Goal: Transaction & Acquisition: Purchase product/service

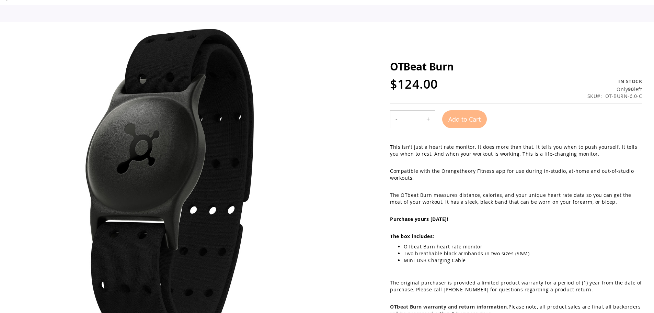
scroll to position [34, 0]
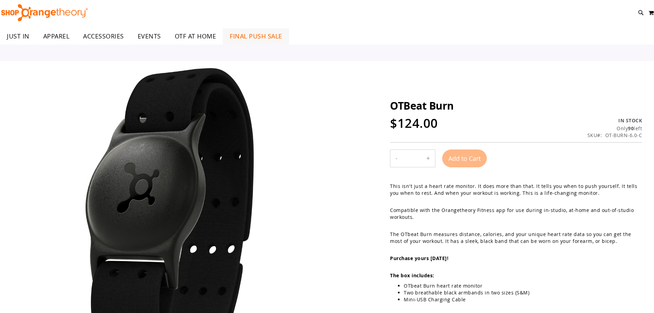
click at [236, 34] on span "FINAL PUSH SALE" at bounding box center [256, 35] width 53 height 15
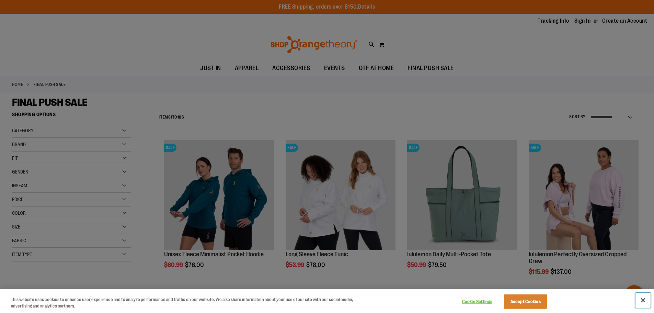
click at [641, 299] on button "Close" at bounding box center [642, 299] width 15 height 15
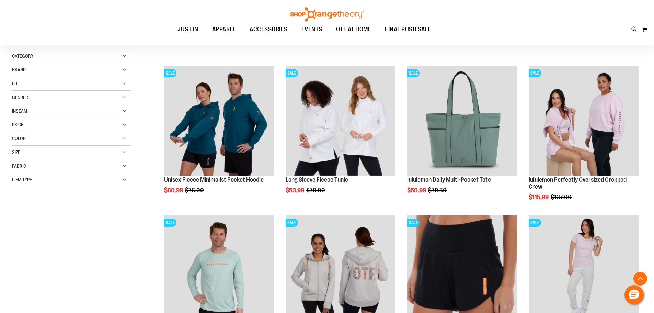
scroll to position [137, 0]
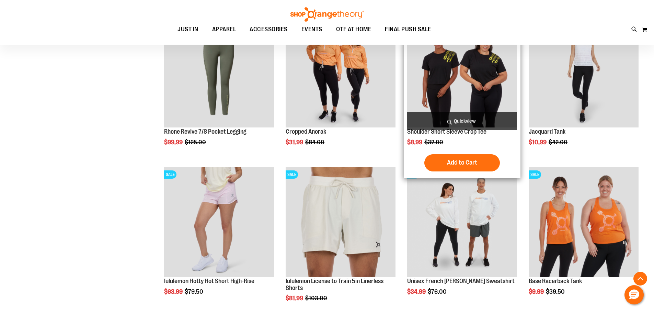
scroll to position [583, 0]
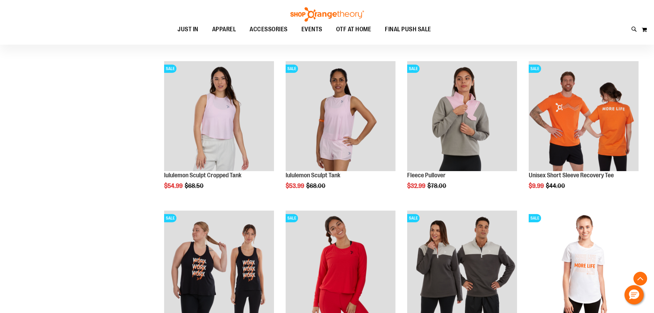
scroll to position [961, 0]
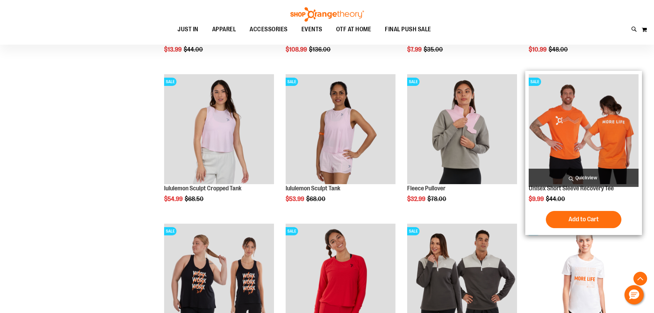
click at [584, 133] on img "product" at bounding box center [584, 129] width 110 height 110
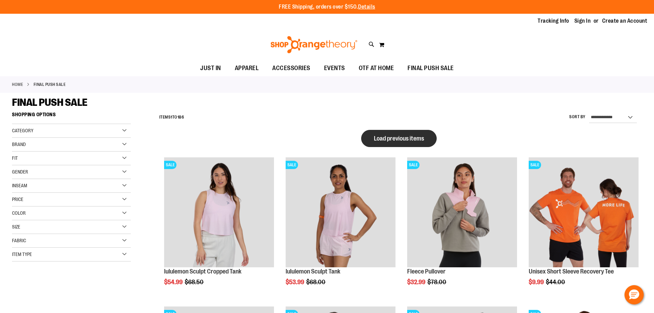
click at [412, 141] on span "Load previous items" at bounding box center [399, 138] width 50 height 7
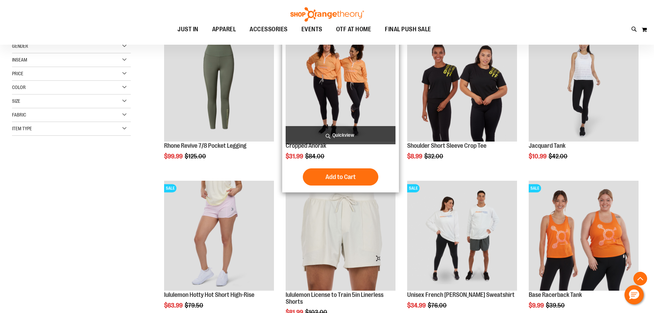
scroll to position [171, 0]
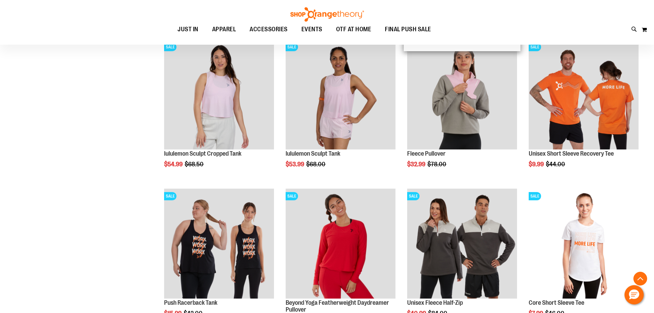
scroll to position [583, 0]
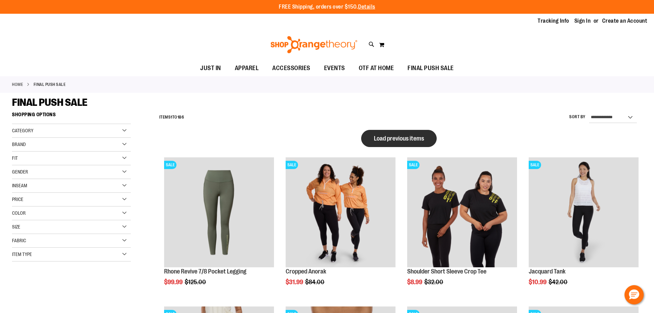
click at [391, 136] on span "Load previous items" at bounding box center [399, 138] width 50 height 7
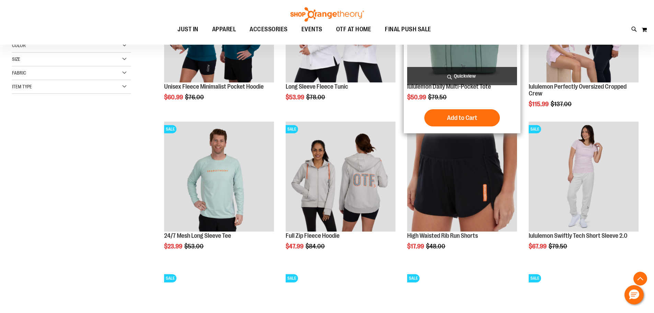
scroll to position [171, 0]
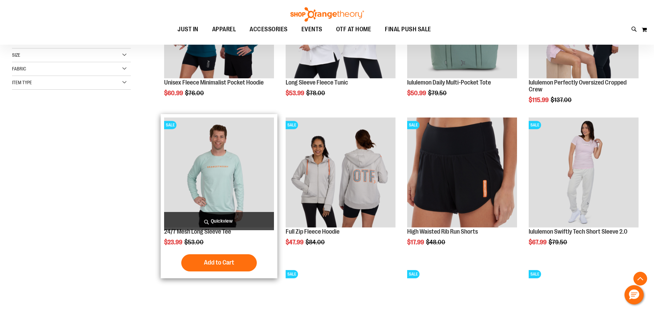
click at [230, 167] on img "product" at bounding box center [219, 172] width 110 height 110
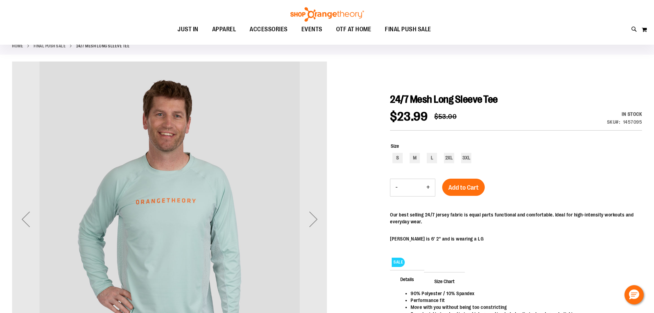
scroll to position [137, 0]
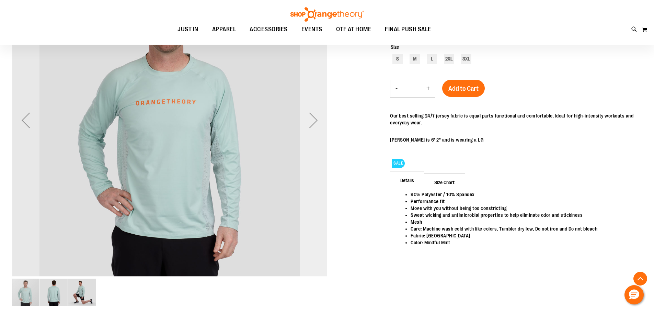
click at [308, 124] on div "Next" at bounding box center [313, 119] width 27 height 27
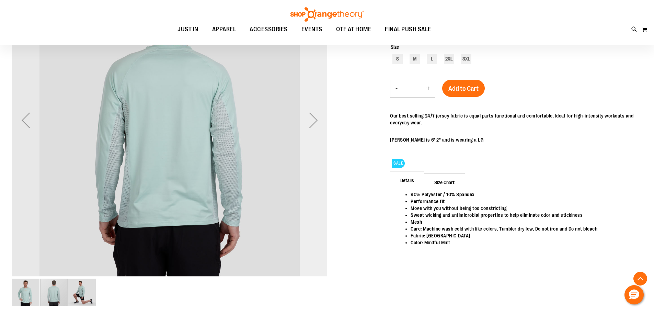
click at [308, 124] on div "Next" at bounding box center [313, 119] width 27 height 27
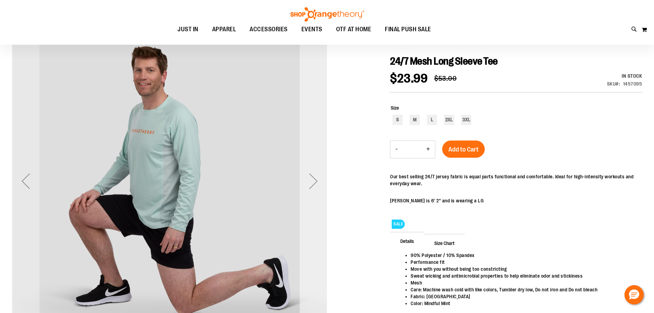
scroll to position [68, 0]
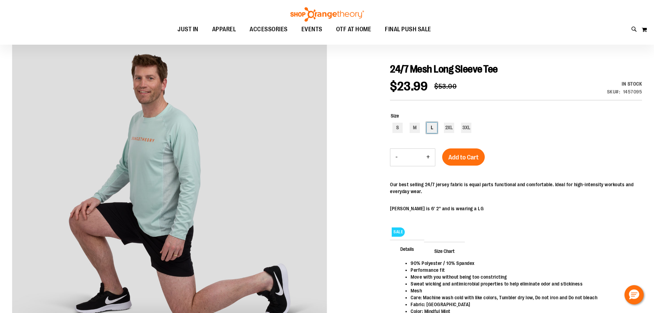
click at [433, 126] on div "L" at bounding box center [432, 128] width 10 height 10
type input "***"
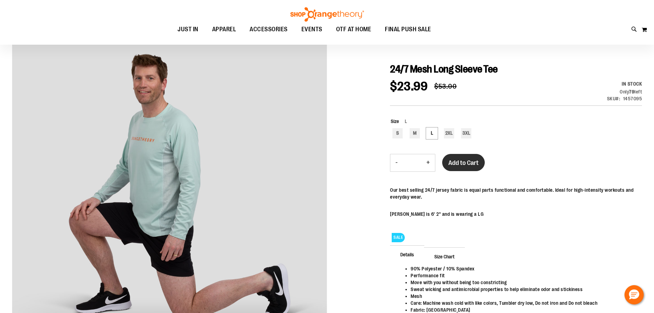
click at [472, 161] on span "Add to Cart" at bounding box center [463, 163] width 30 height 8
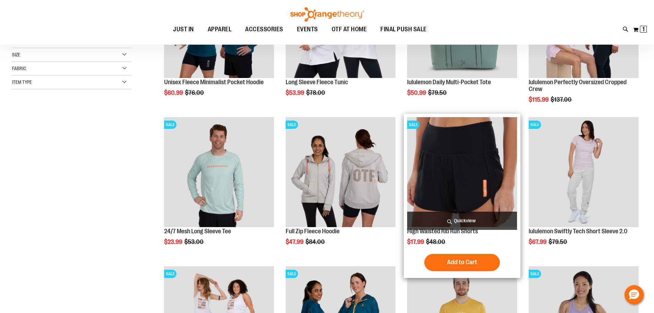
scroll to position [103, 0]
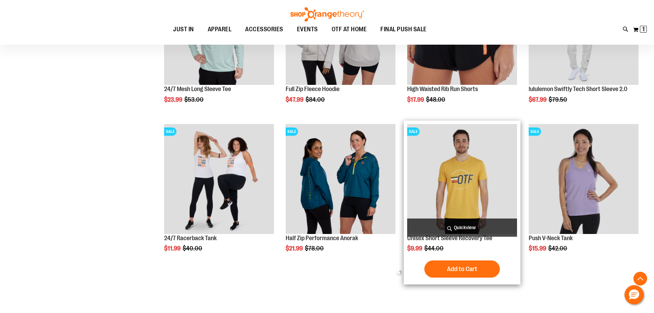
scroll to position [343, 0]
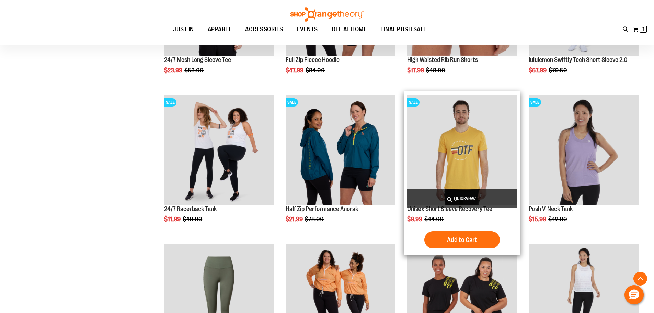
click at [477, 162] on img "product" at bounding box center [462, 150] width 110 height 110
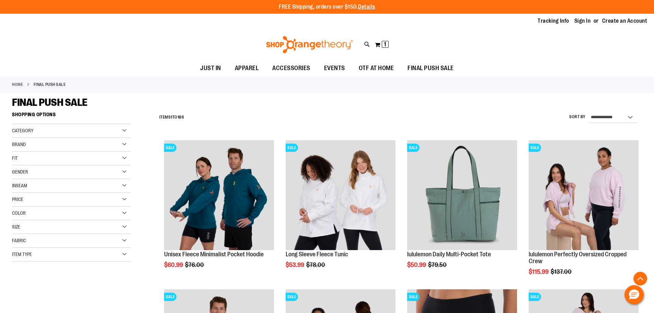
scroll to position [350, 0]
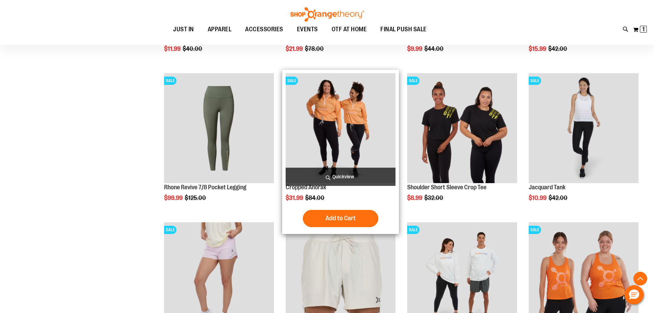
scroll to position [514, 0]
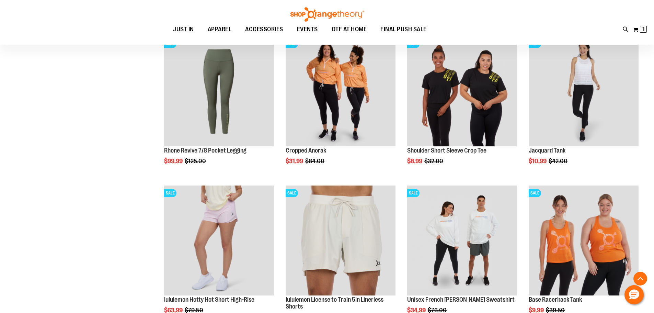
scroll to position [617, 0]
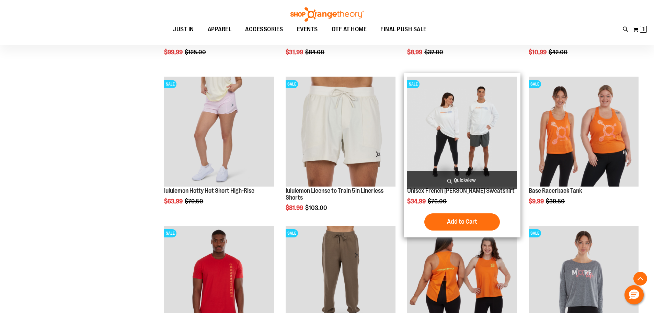
scroll to position [720, 0]
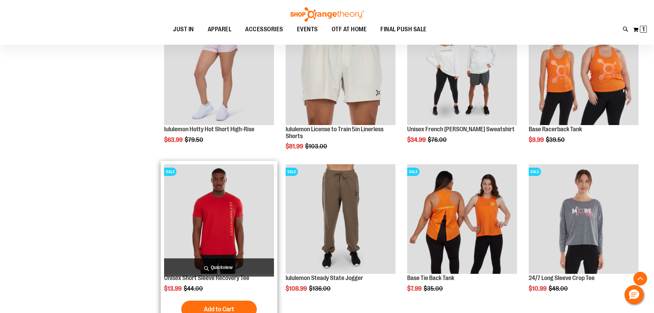
click at [213, 223] on img "product" at bounding box center [219, 219] width 110 height 110
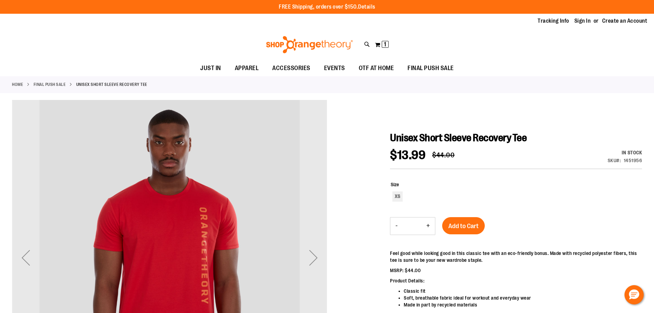
click at [369, 6] on link "Details" at bounding box center [366, 7] width 17 height 6
